Goal: Book appointment/travel/reservation

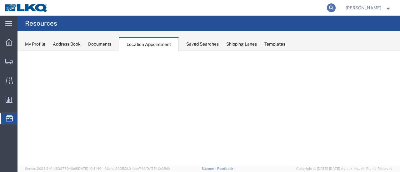
select select "28716"
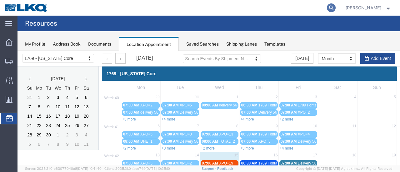
click at [336, 7] on icon at bounding box center [331, 7] width 9 height 9
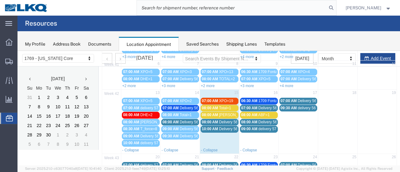
paste input "57137109"
type input "57137109"
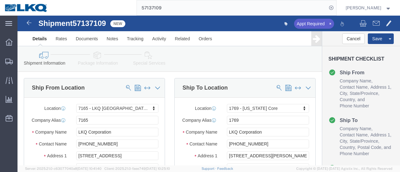
select select "28146"
select select "28716"
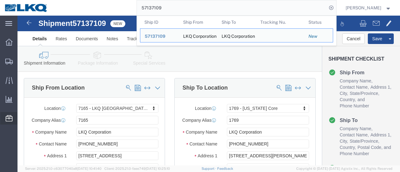
click at [12, 118] on icon at bounding box center [9, 118] width 7 height 6
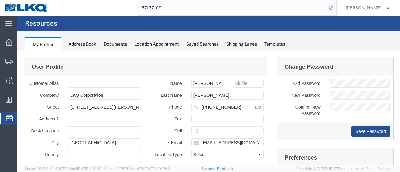
click at [0, 0] on span "Location Appointment" at bounding box center [0, 0] width 0 height 0
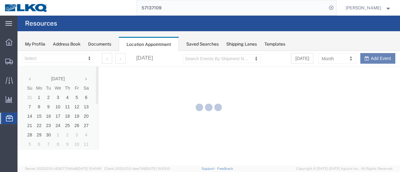
select select "28716"
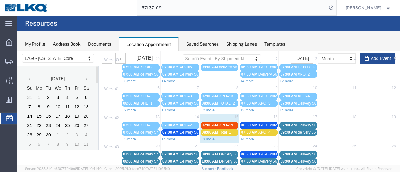
scroll to position [62, 0]
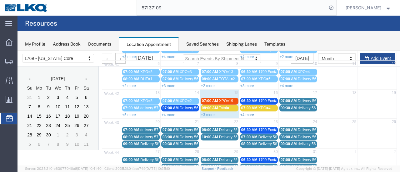
click at [242, 113] on link "+4 more" at bounding box center [247, 115] width 14 height 4
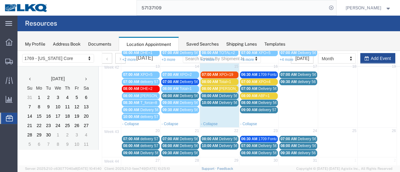
scroll to position [125, 0]
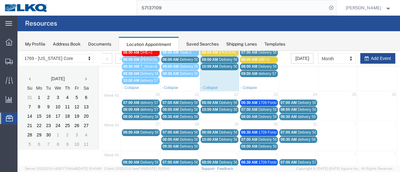
click at [134, 108] on span "08:00 AM" at bounding box center [131, 109] width 16 height 4
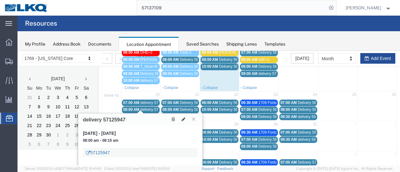
click at [107, 153] on link "57125947" at bounding box center [98, 153] width 24 height 6
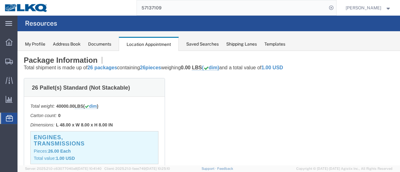
scroll to position [0, 0]
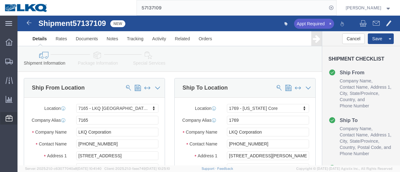
select select "28146"
select select "28716"
click at [0, 0] on span "Location Appointment" at bounding box center [0, 0] width 0 height 0
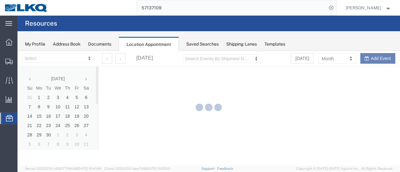
select select "28716"
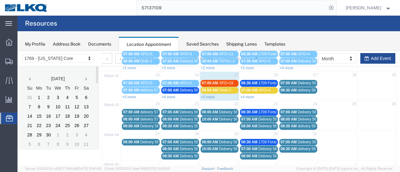
scroll to position [94, 0]
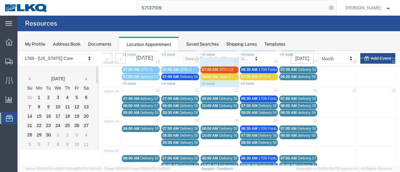
click at [136, 111] on span "09:00 AM" at bounding box center [131, 113] width 16 height 4
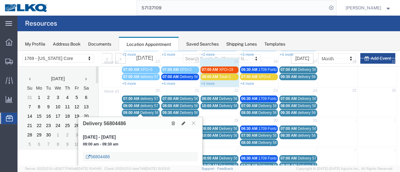
click at [97, 157] on link "56804486" at bounding box center [98, 157] width 24 height 6
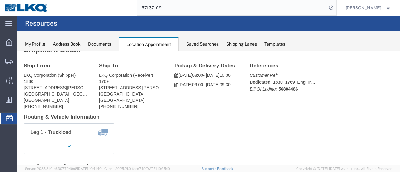
scroll to position [0, 0]
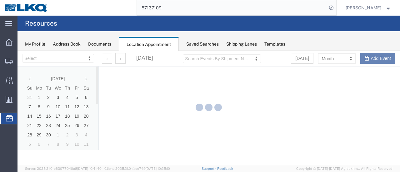
select select "28716"
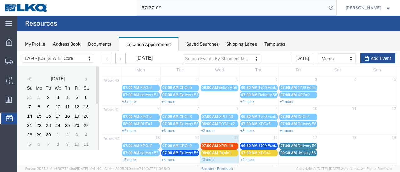
scroll to position [62, 0]
